Goal: Find specific fact: Find specific fact

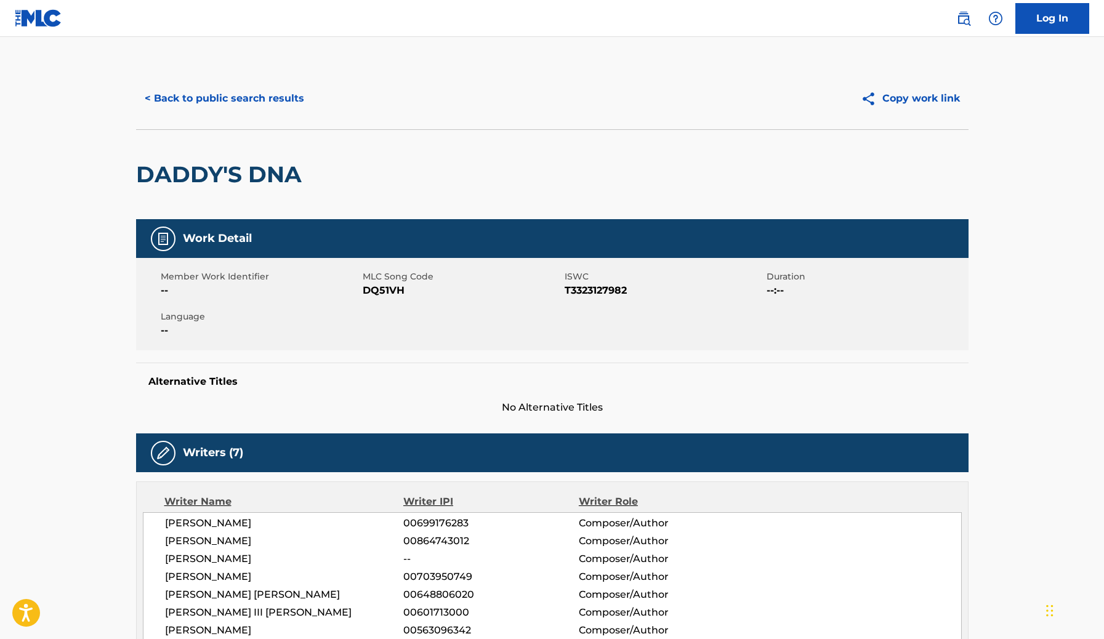
click at [255, 92] on button "< Back to public search results" at bounding box center [224, 98] width 177 height 31
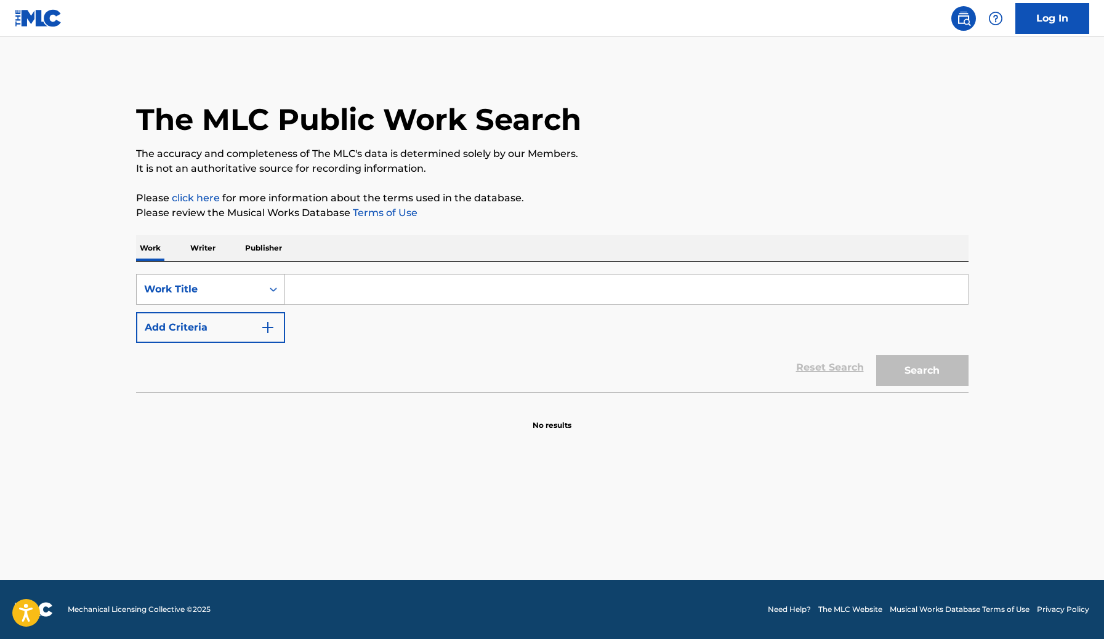
click at [240, 286] on div "Work Title" at bounding box center [199, 289] width 111 height 15
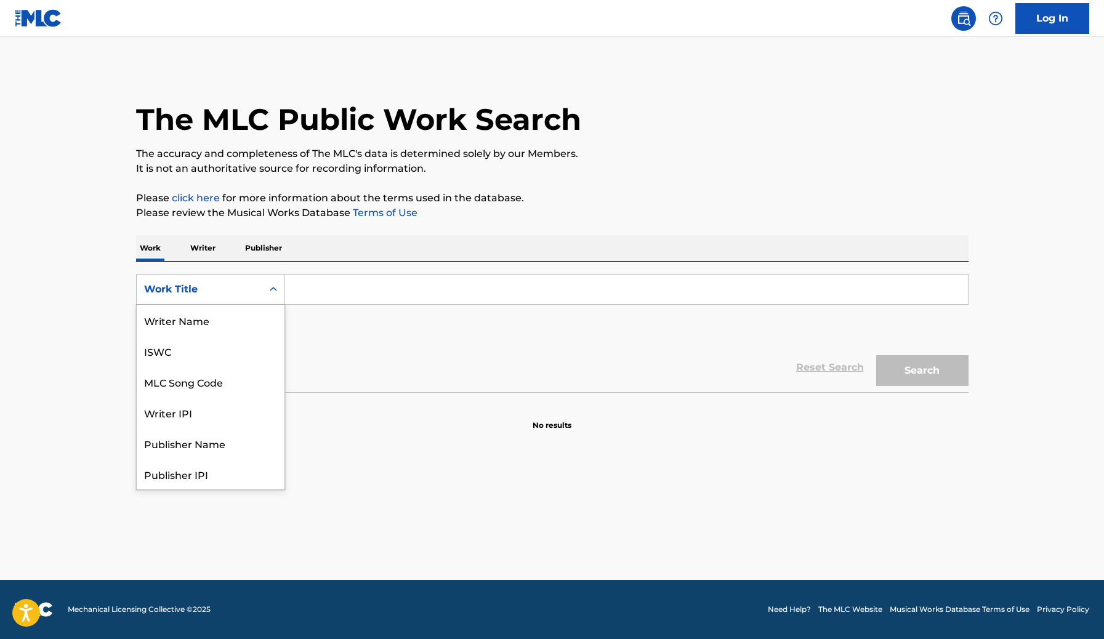
scroll to position [62, 0]
click at [222, 327] on div "MLC Song Code" at bounding box center [211, 320] width 148 height 31
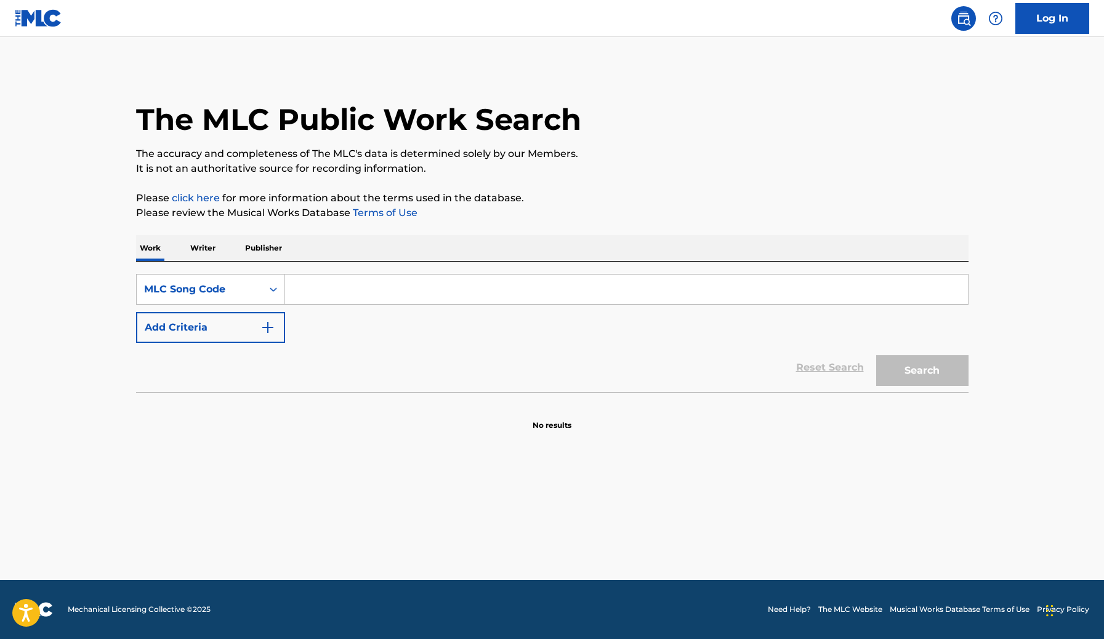
click at [380, 292] on input "Search Form" at bounding box center [626, 290] width 683 height 30
paste input "CB9YN1"
type input "CB9YN1"
click at [876, 355] on button "Search" at bounding box center [922, 370] width 92 height 31
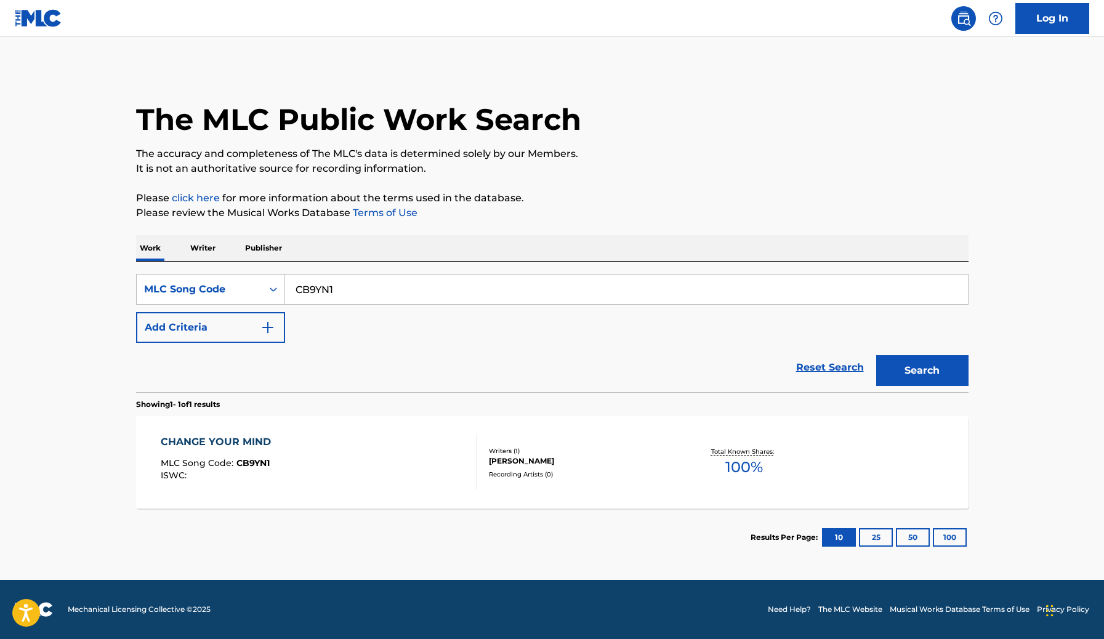
click at [493, 462] on div "LAUREN BLACK" at bounding box center [582, 461] width 186 height 11
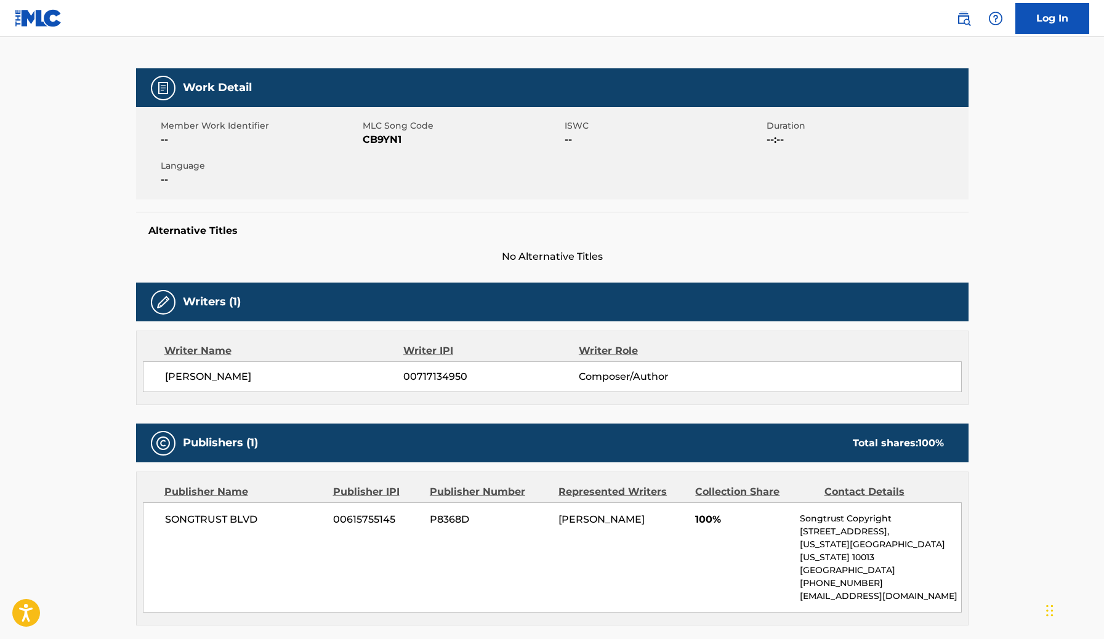
scroll to position [156, 0]
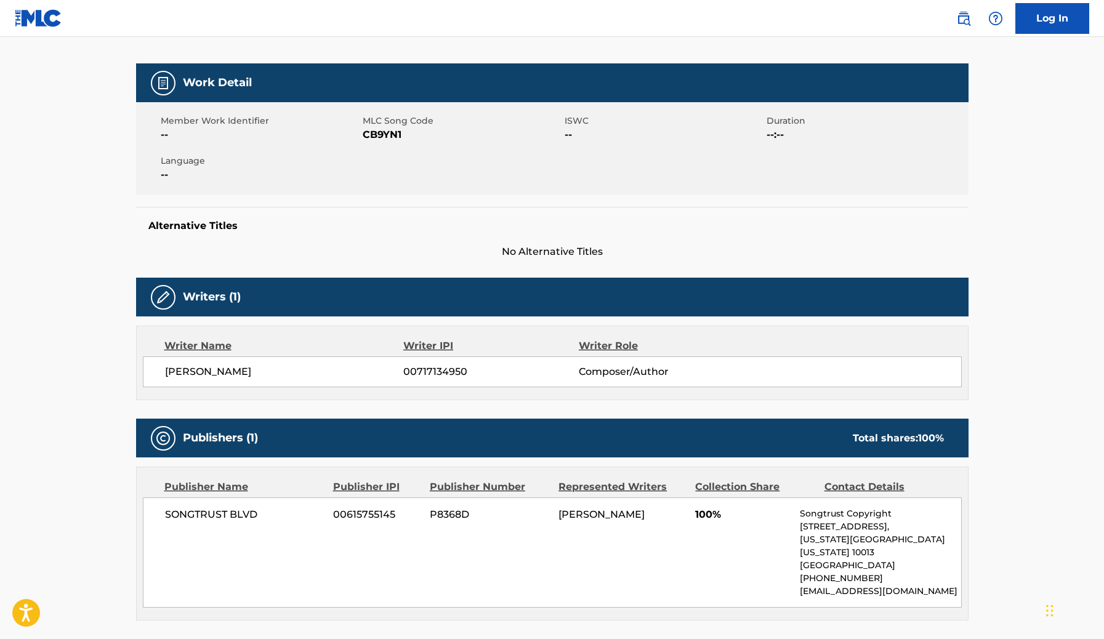
click at [190, 361] on div "LAUREN BLACK 00717134950 Composer/Author" at bounding box center [552, 371] width 819 height 31
copy div "LAUREN BLACK"
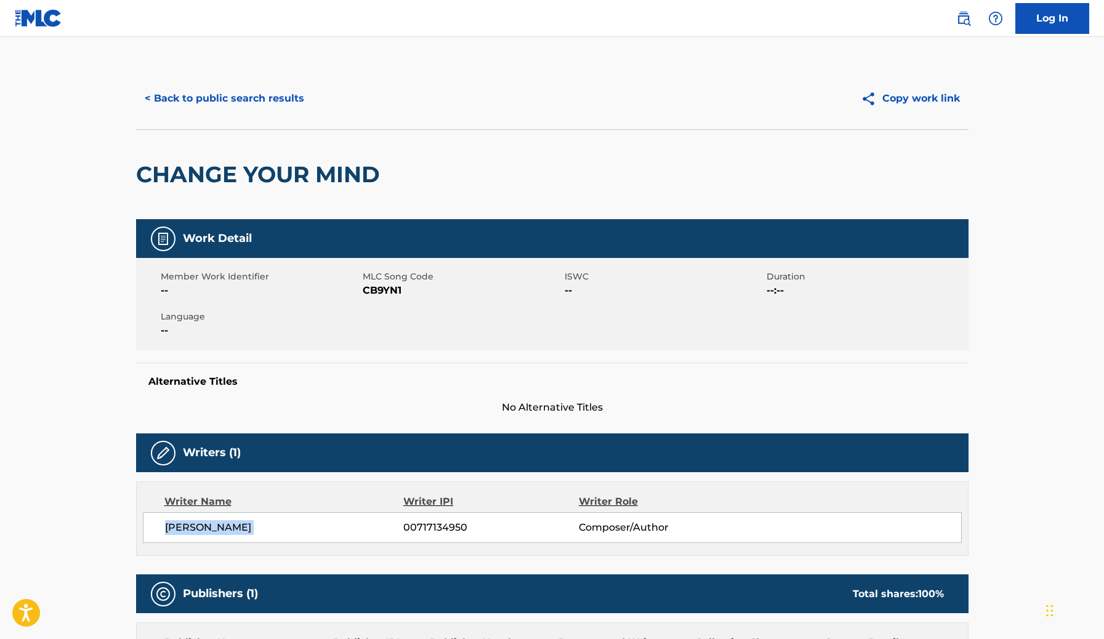
click at [270, 94] on button "< Back to public search results" at bounding box center [224, 98] width 177 height 31
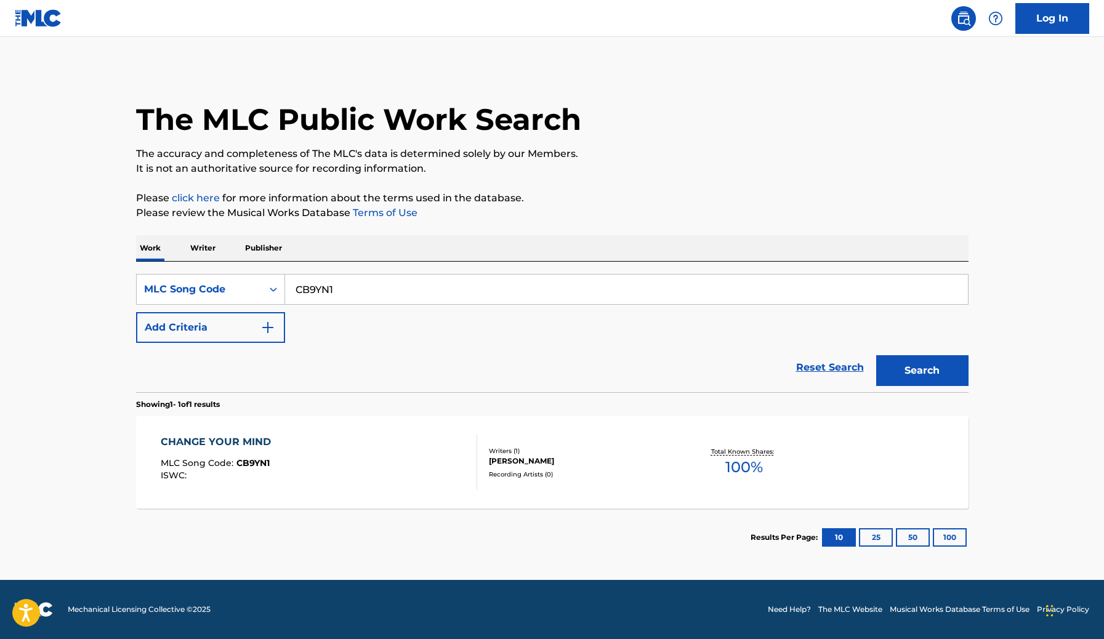
click at [405, 294] on input "CB9YN1" at bounding box center [626, 290] width 683 height 30
paste input "HA9QFO"
type input "HA9QFO"
click at [876, 355] on button "Search" at bounding box center [922, 370] width 92 height 31
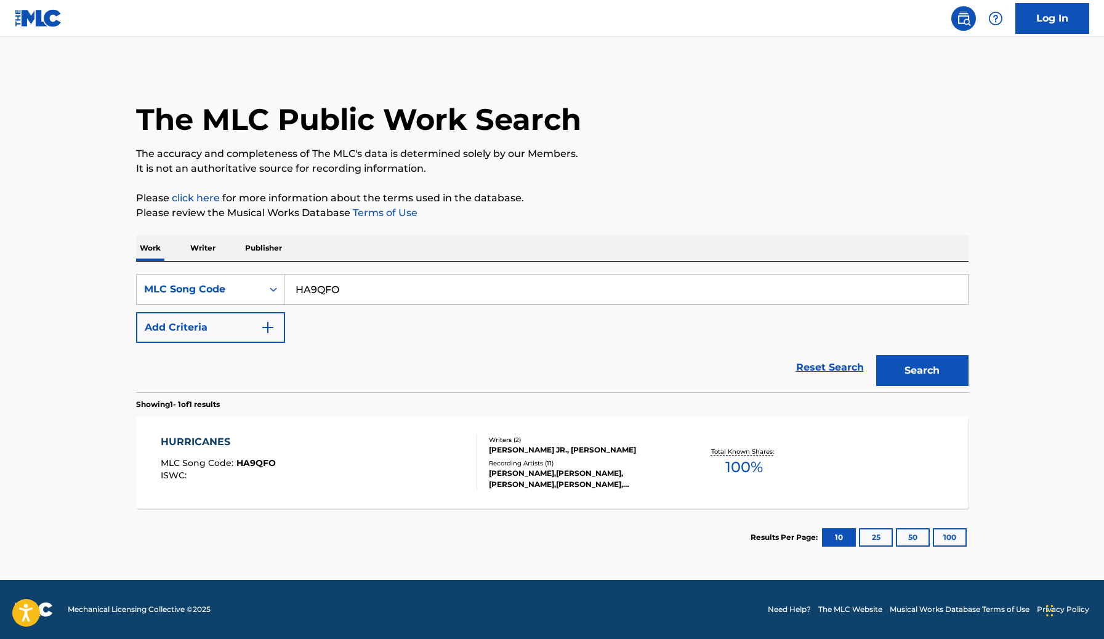
click at [489, 511] on section "Results Per Page: 10 25 50 100" at bounding box center [552, 538] width 832 height 58
click at [465, 451] on div "HURRICANES MLC Song Code : HA9QFO ISWC :" at bounding box center [319, 462] width 316 height 55
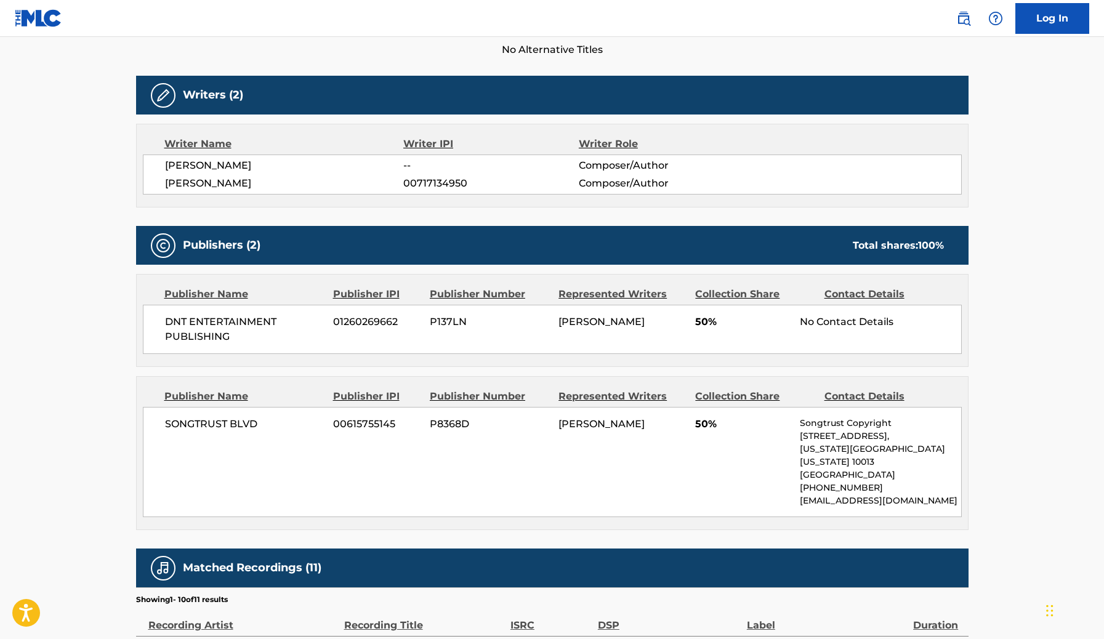
scroll to position [358, 0]
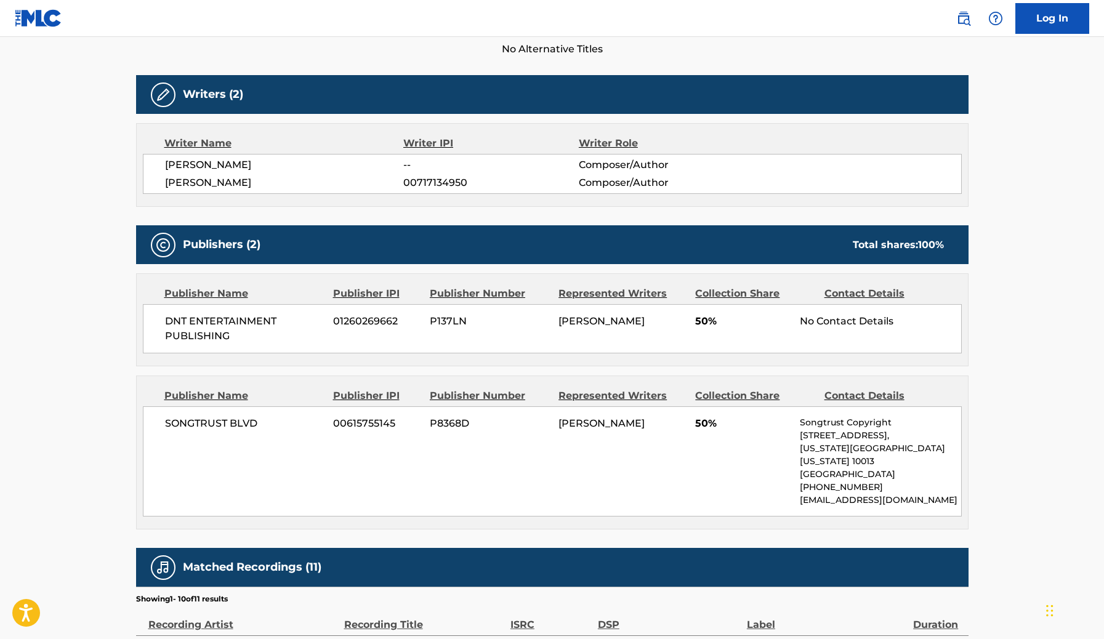
drag, startPoint x: 261, startPoint y: 165, endPoint x: 155, endPoint y: 171, distance: 106.0
click at [155, 171] on div "ROBERT CRANE JR. -- Composer/Author LAUREN BLACK 00717134950 Composer/Author" at bounding box center [552, 174] width 819 height 40
copy span "ROBERT CRANE JR"
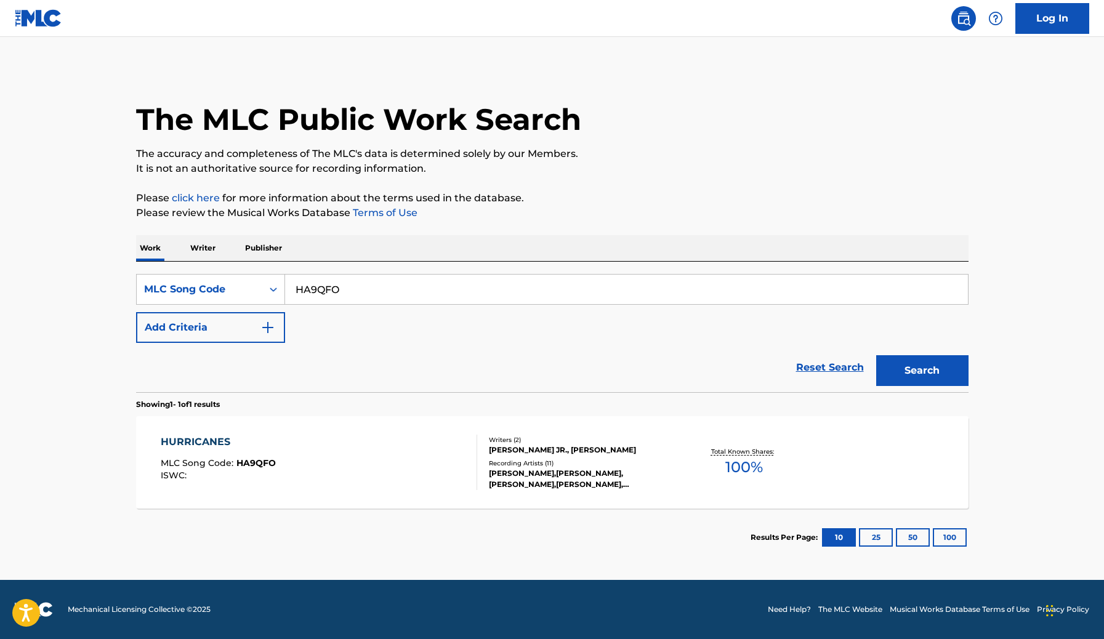
click at [326, 291] on input "HA9QFO" at bounding box center [626, 290] width 683 height 30
click at [876, 355] on button "Search" at bounding box center [922, 370] width 92 height 31
click at [433, 453] on div "HURRICANES MLC Song Code : HA9QFO ISWC :" at bounding box center [319, 462] width 316 height 55
